Goal: Task Accomplishment & Management: Use online tool/utility

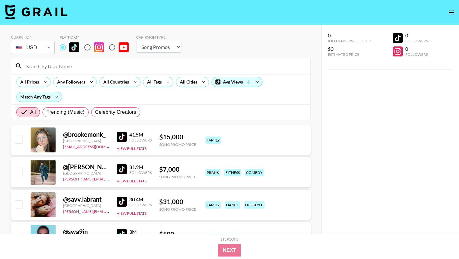
select select "Song"
click at [128, 82] on div "All Countries" at bounding box center [115, 81] width 31 height 9
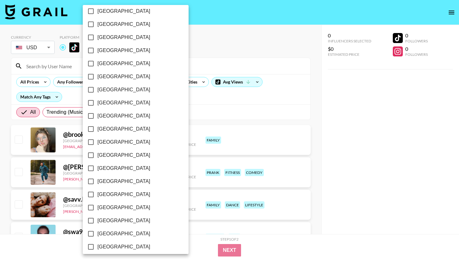
scroll to position [469, 0]
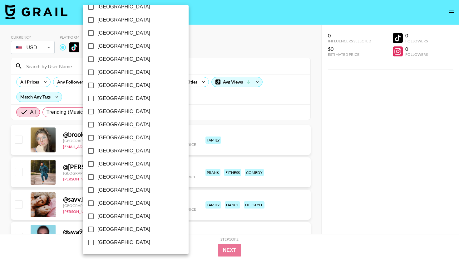
click at [107, 226] on span "[GEOGRAPHIC_DATA]" at bounding box center [123, 229] width 53 height 7
click at [97, 226] on input "[GEOGRAPHIC_DATA]" at bounding box center [90, 229] width 13 height 13
checkbox input "true"
click at [169, 76] on div at bounding box center [229, 129] width 459 height 259
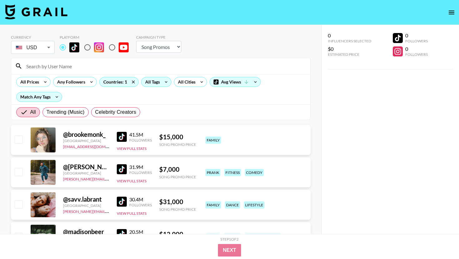
click at [160, 80] on div "All Tags" at bounding box center [151, 81] width 20 height 9
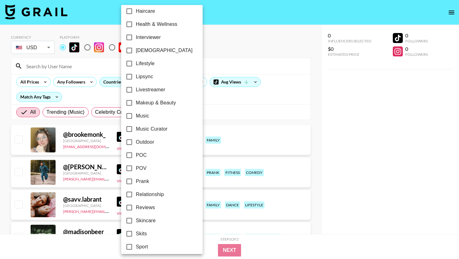
scroll to position [281, 0]
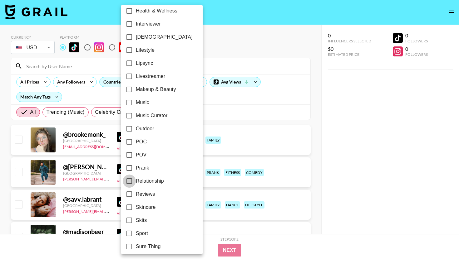
click at [130, 180] on input "Relationship" at bounding box center [129, 181] width 13 height 13
checkbox input "true"
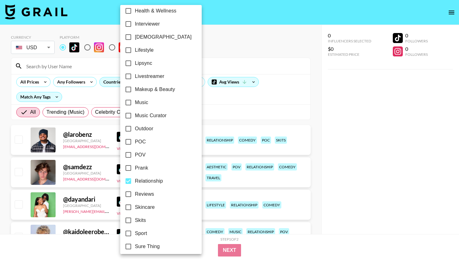
click at [219, 59] on div at bounding box center [229, 129] width 459 height 259
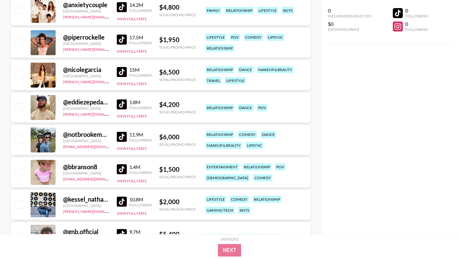
scroll to position [0, 0]
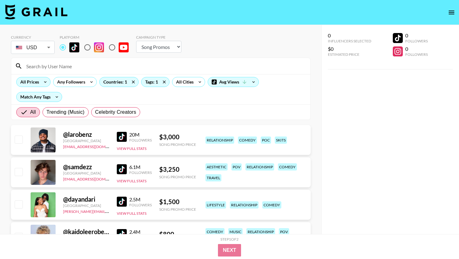
click at [46, 86] on icon at bounding box center [45, 81] width 10 height 9
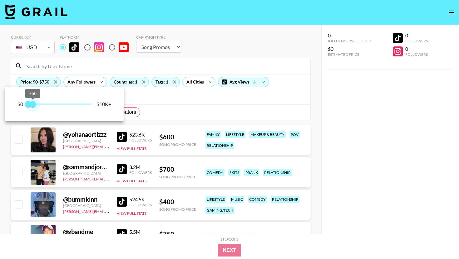
type input "500"
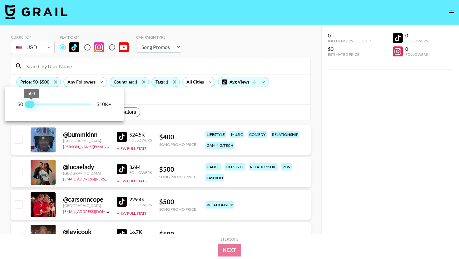
drag, startPoint x: 92, startPoint y: 106, endPoint x: 32, endPoint y: 106, distance: 59.6
click at [32, 106] on span "500" at bounding box center [31, 104] width 6 height 6
click at [164, 110] on div at bounding box center [229, 129] width 459 height 259
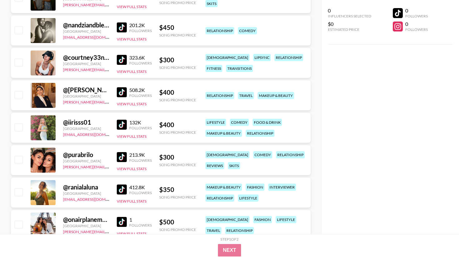
scroll to position [1279, 0]
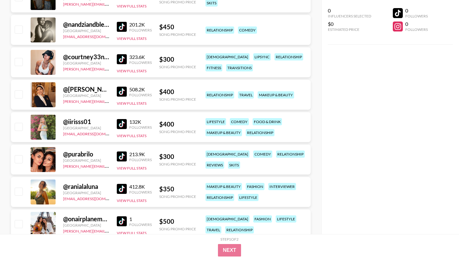
click at [117, 123] on img at bounding box center [122, 124] width 10 height 10
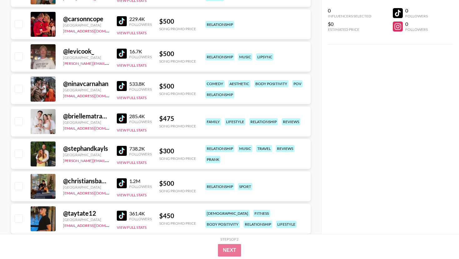
scroll to position [0, 0]
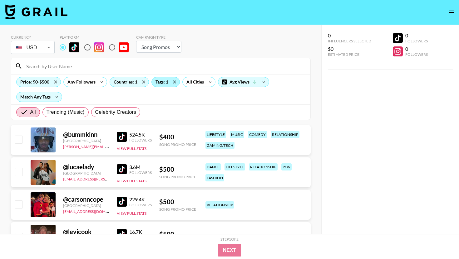
click at [158, 84] on div "Tags: 1" at bounding box center [166, 81] width 28 height 9
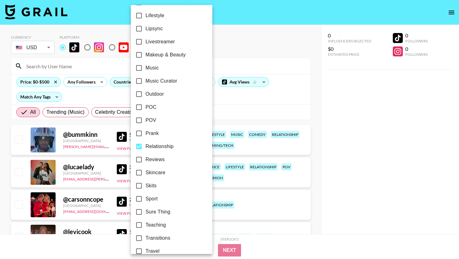
scroll to position [318, 0]
